Goal: Navigation & Orientation: Find specific page/section

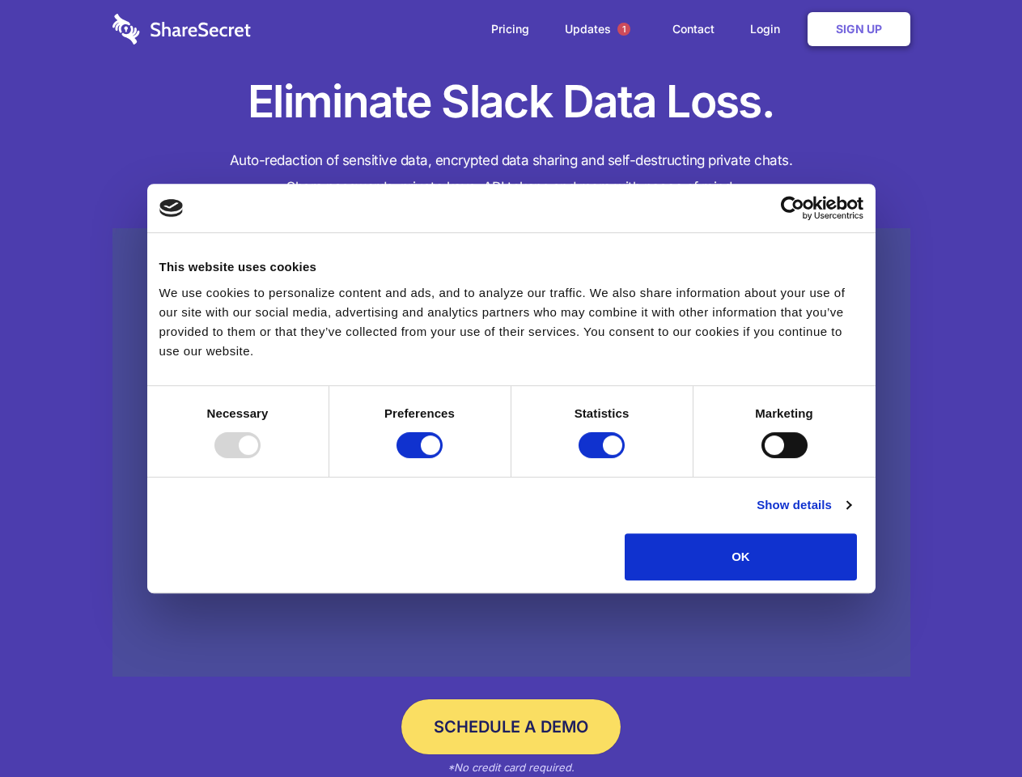
click at [261, 458] on div at bounding box center [237, 445] width 46 height 26
click at [443, 458] on input "Preferences" at bounding box center [419, 445] width 46 height 26
checkbox input "false"
click at [604, 458] on input "Statistics" at bounding box center [602, 445] width 46 height 26
checkbox input "false"
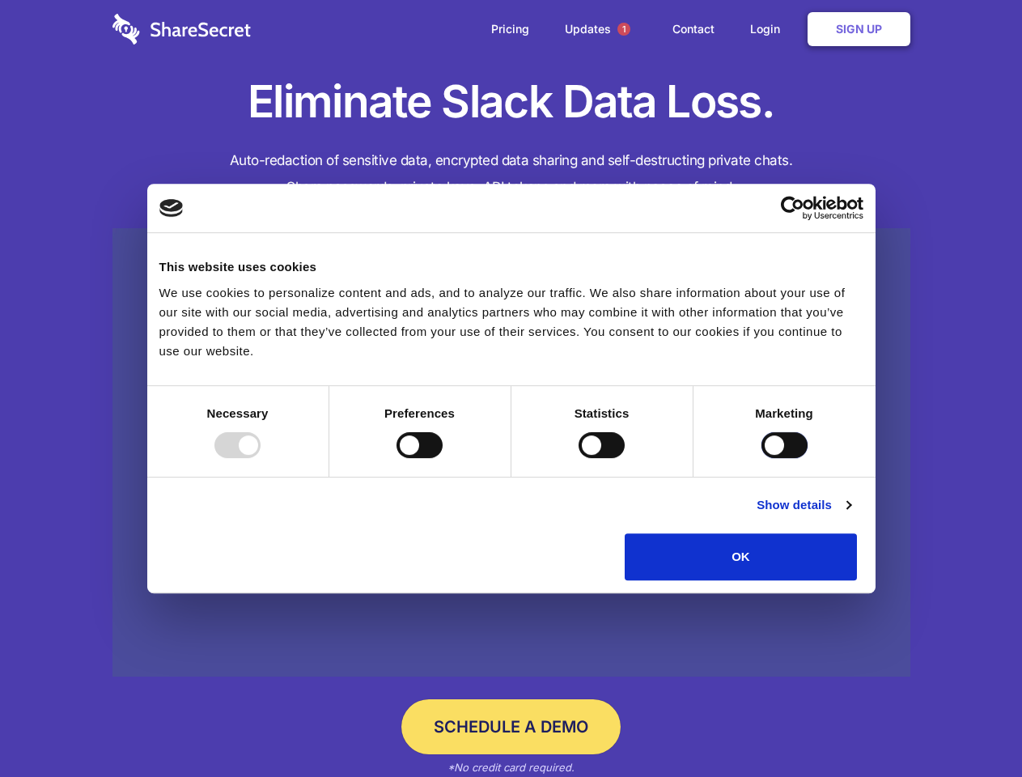
click at [761, 458] on input "Marketing" at bounding box center [784, 445] width 46 height 26
checkbox input "true"
click at [850, 515] on link "Show details" at bounding box center [804, 504] width 94 height 19
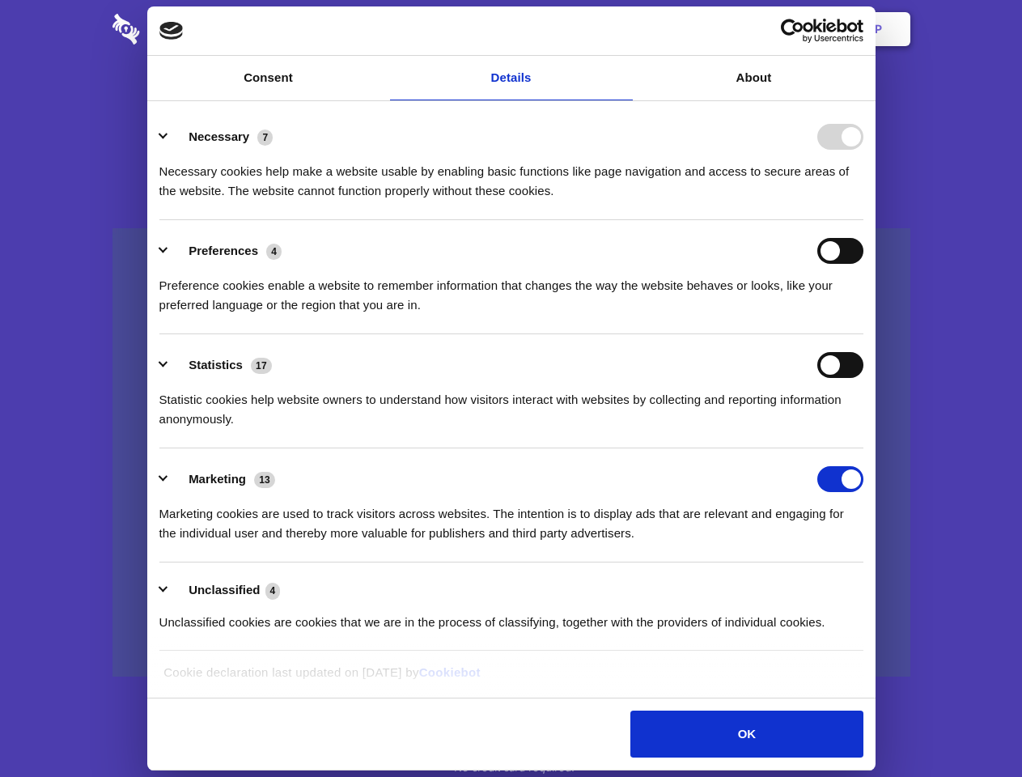
click at [863, 315] on div "Preferences 4 Preference cookies enable a website to remember information that …" at bounding box center [511, 276] width 704 height 77
click at [623, 29] on span "1" at bounding box center [623, 29] width 13 height 13
